Goal: Information Seeking & Learning: Find specific fact

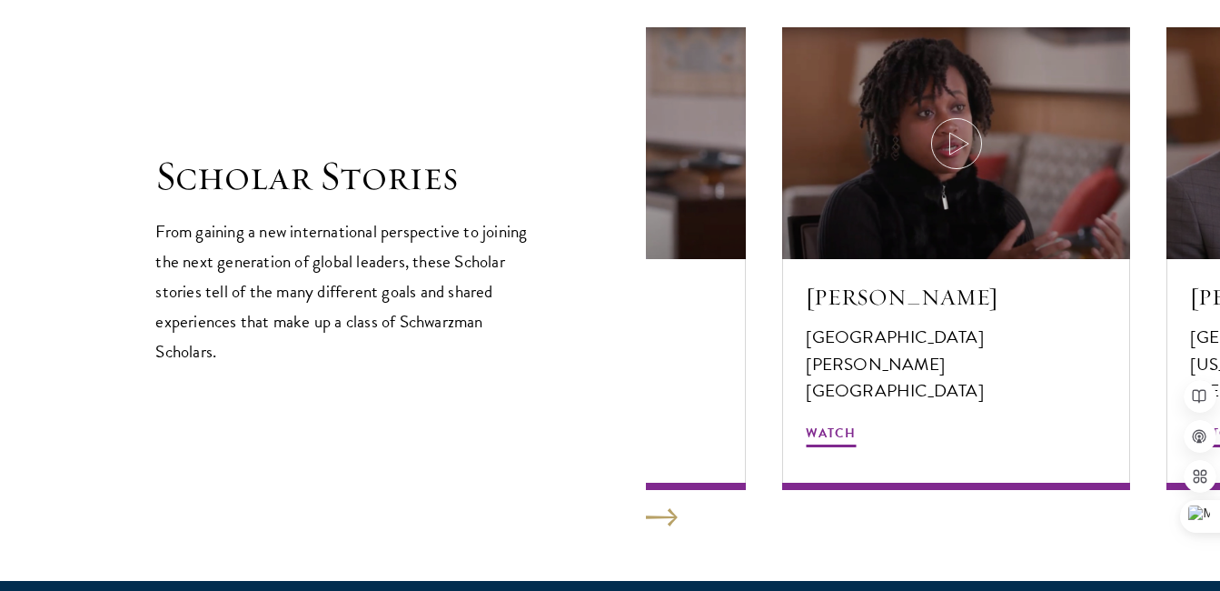
scroll to position [3140, 0]
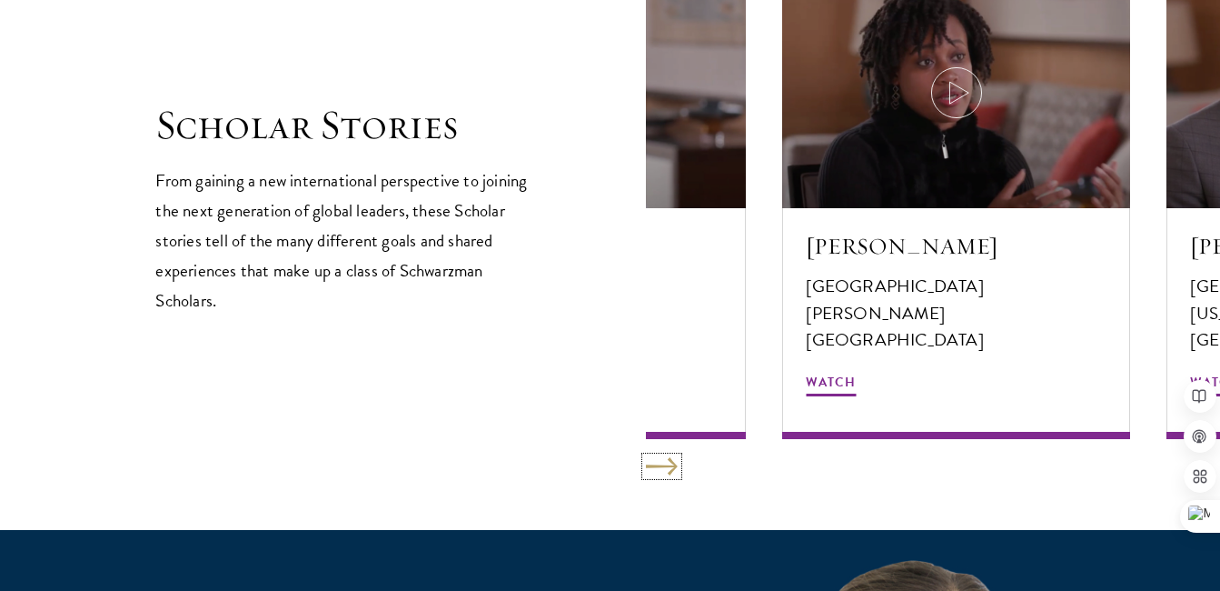
click at [670, 464] on button at bounding box center [662, 466] width 32 height 18
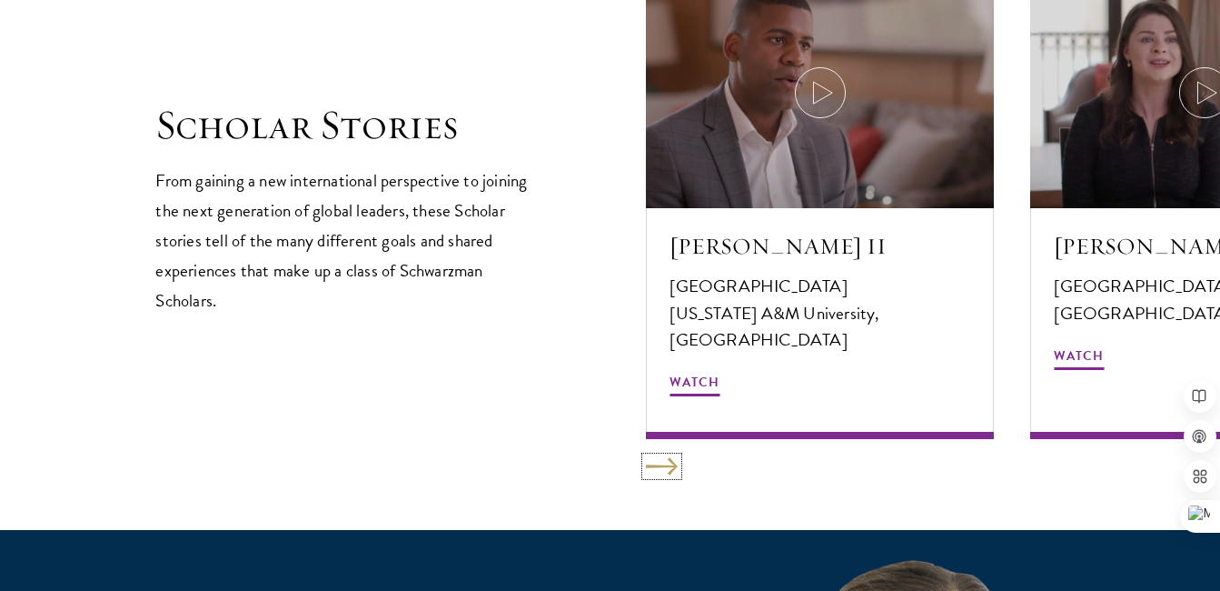
click at [670, 464] on button at bounding box center [662, 466] width 32 height 18
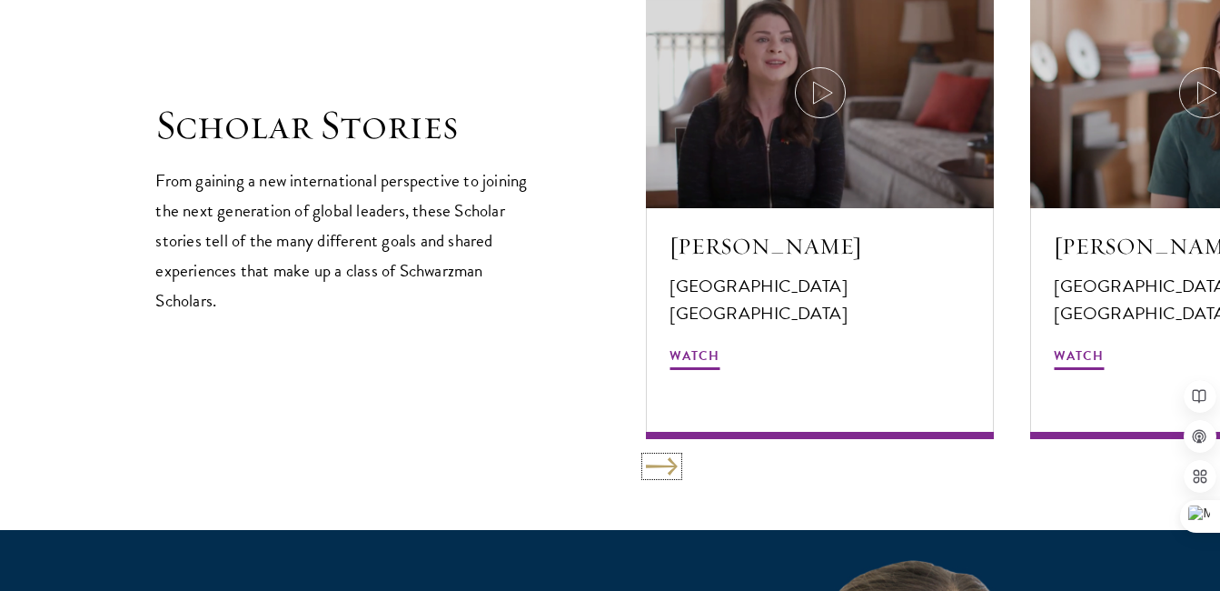
click at [670, 464] on button at bounding box center [662, 466] width 32 height 18
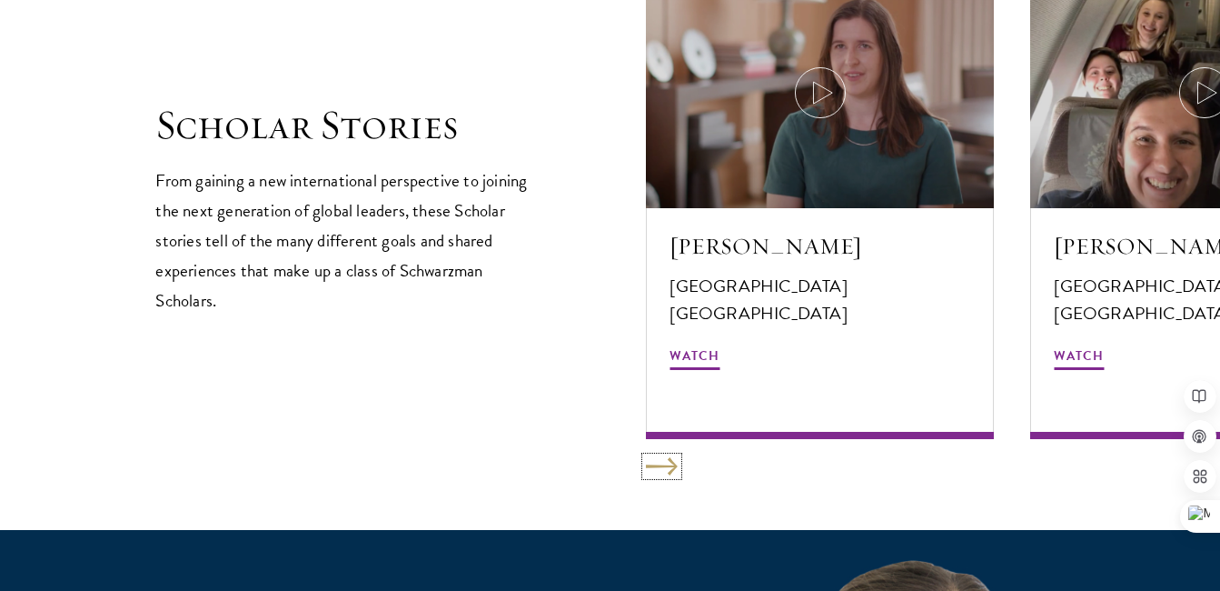
click at [670, 464] on button at bounding box center [662, 466] width 32 height 18
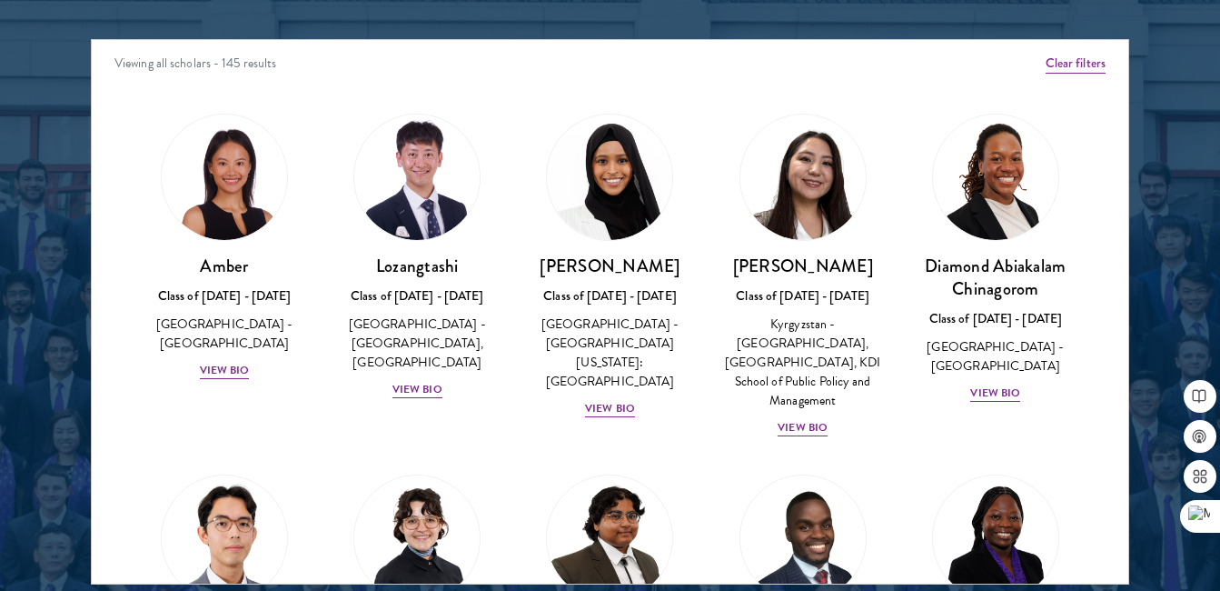
scroll to position [2352, 0]
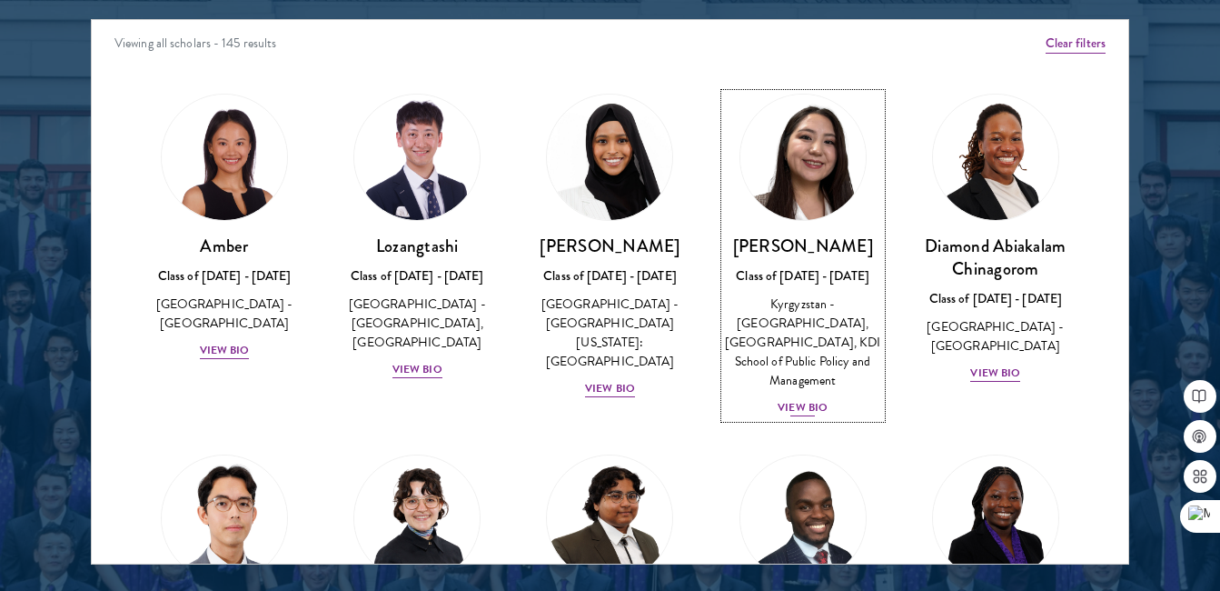
click at [782, 242] on h3 "[PERSON_NAME]" at bounding box center [803, 245] width 156 height 23
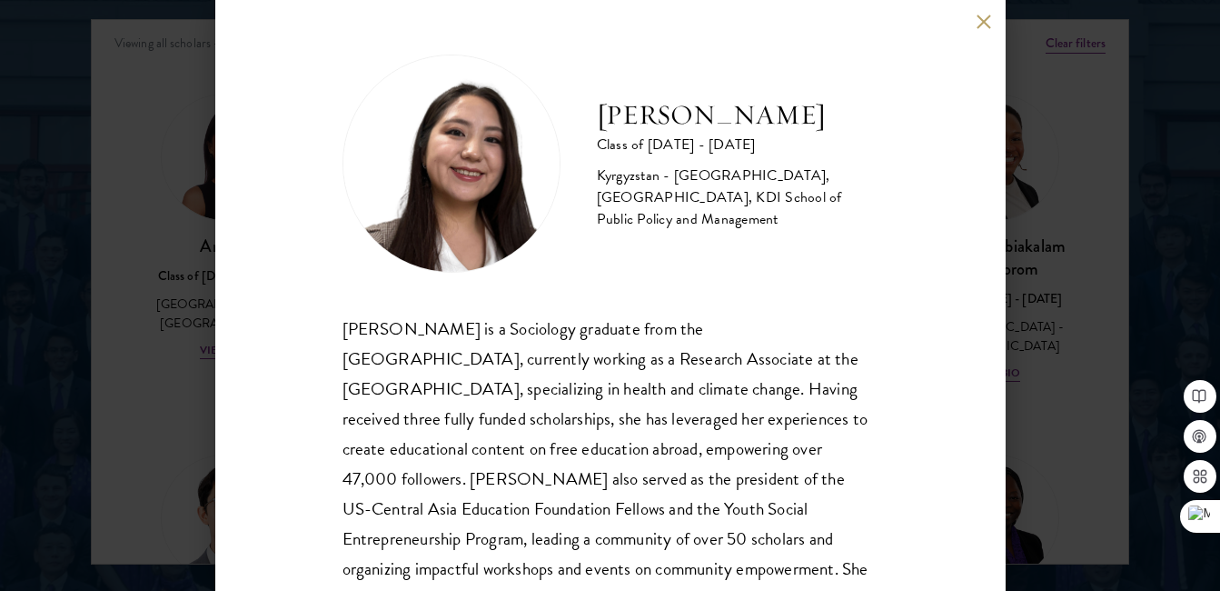
click at [603, 375] on div "[PERSON_NAME] is a Sociology graduate from the [GEOGRAPHIC_DATA], currently wor…" at bounding box center [610, 478] width 536 height 331
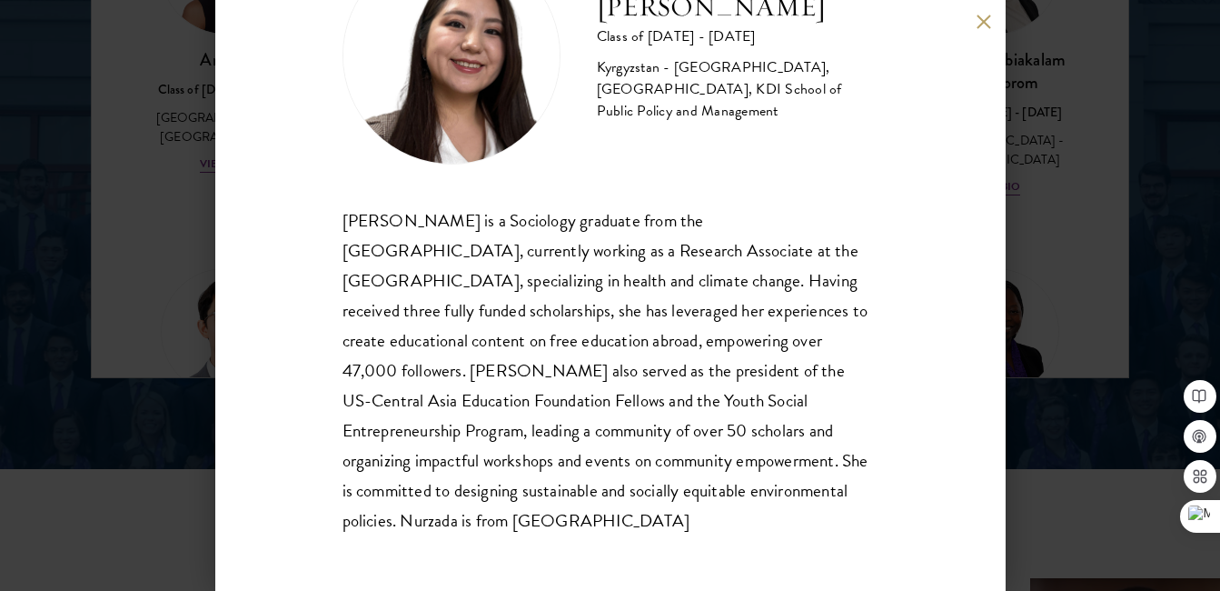
scroll to position [2570, 0]
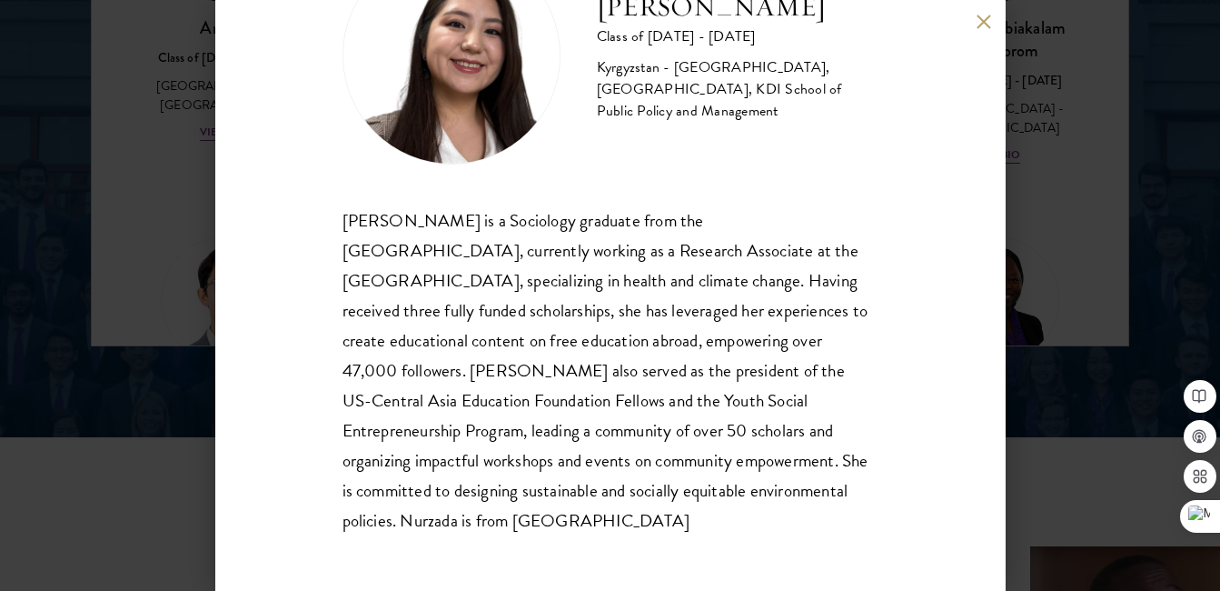
drag, startPoint x: 337, startPoint y: 223, endPoint x: 587, endPoint y: 518, distance: 386.1
click at [587, 518] on div "Nurzada Abdivalieva Class of [DATE] - [DATE] [GEOGRAPHIC_DATA] - [GEOGRAPHIC_DA…" at bounding box center [610, 295] width 790 height 591
copy div "[PERSON_NAME] is a Sociology graduate from the [GEOGRAPHIC_DATA], currently wor…"
